Goal: Communication & Community: Participate in discussion

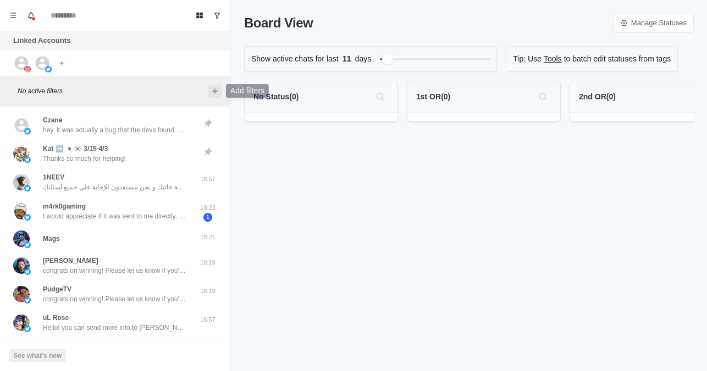
click at [216, 91] on icon "Add filters" at bounding box center [214, 90] width 5 height 5
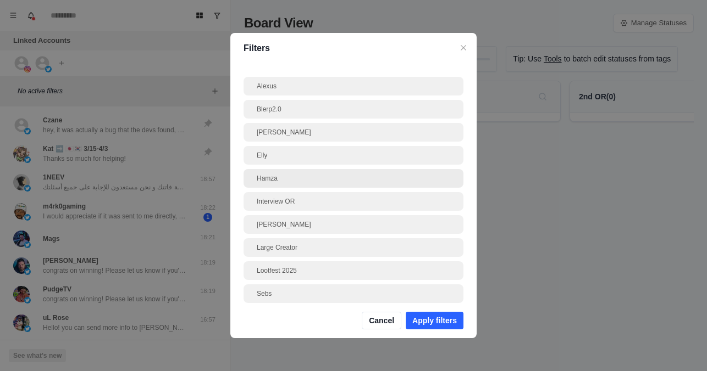
click at [286, 177] on div "Hamza" at bounding box center [353, 179] width 193 height 10
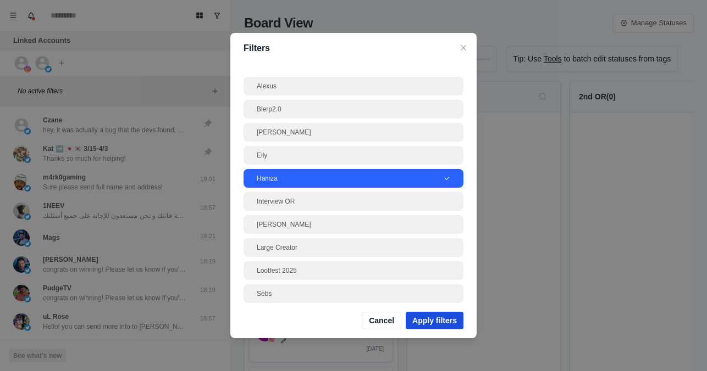
click at [433, 315] on button "Apply filters" at bounding box center [434, 321] width 58 height 18
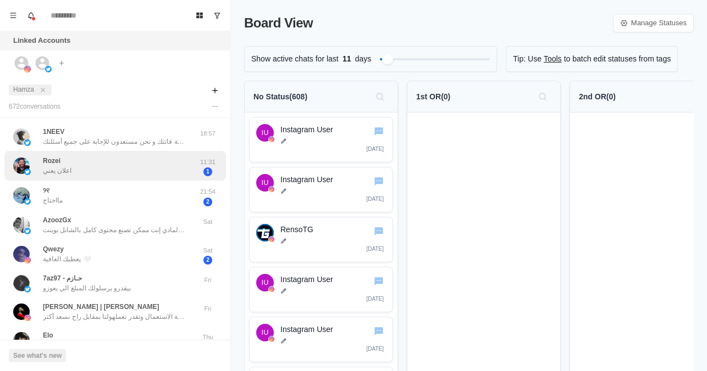
click at [131, 173] on div "Rozei اعلان يعني" at bounding box center [103, 165] width 181 height 21
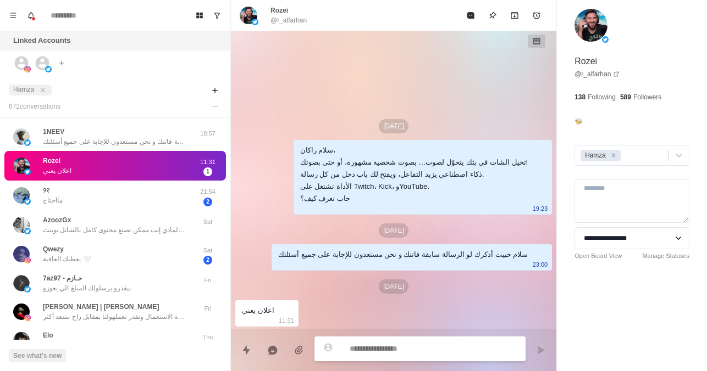
click at [370, 347] on textarea at bounding box center [432, 349] width 167 height 16
click at [403, 352] on textarea at bounding box center [432, 349] width 167 height 16
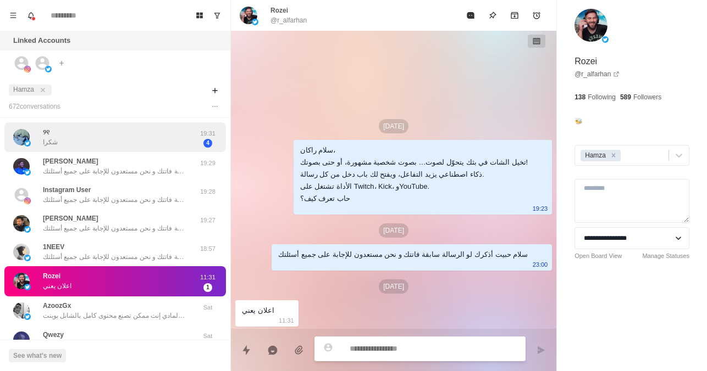
click at [113, 135] on div "୨୧ شكرا" at bounding box center [103, 137] width 181 height 21
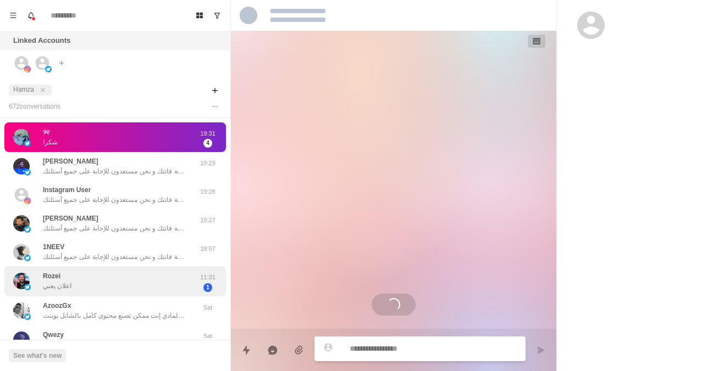
click at [142, 284] on div "Rozei اعلان يعني" at bounding box center [103, 281] width 181 height 21
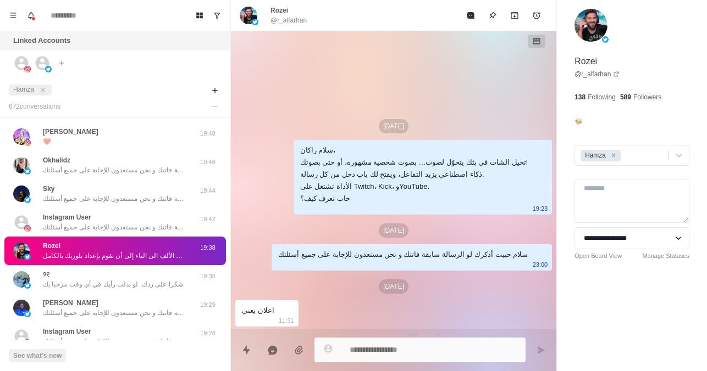
type textarea "*"
